Goal: Find specific page/section: Find specific page/section

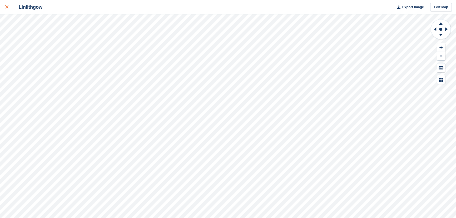
click at [8, 5] on div at bounding box center [9, 7] width 9 height 6
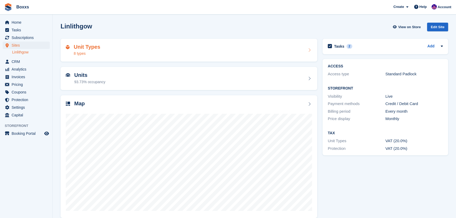
click at [114, 49] on div "Unit Types 8 types" at bounding box center [189, 50] width 246 height 13
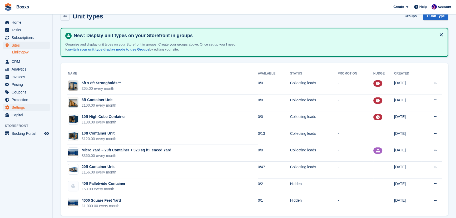
scroll to position [16, 0]
